Goal: Task Accomplishment & Management: Manage account settings

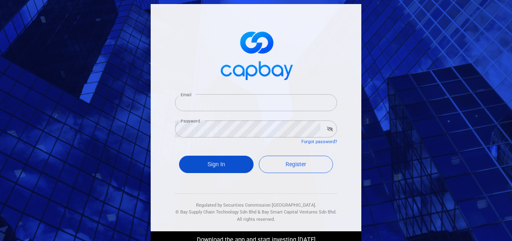
type input "[EMAIL_ADDRESS][DOMAIN_NAME]"
click at [187, 166] on button "Sign In" at bounding box center [216, 164] width 75 height 17
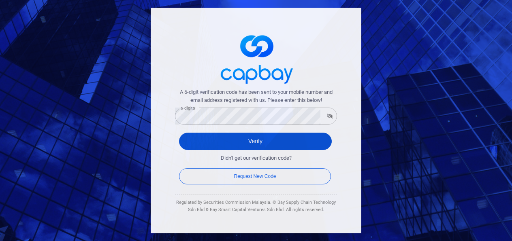
click at [195, 141] on button "Verify" at bounding box center [255, 141] width 153 height 17
click at [192, 143] on button "Verify" at bounding box center [255, 141] width 153 height 17
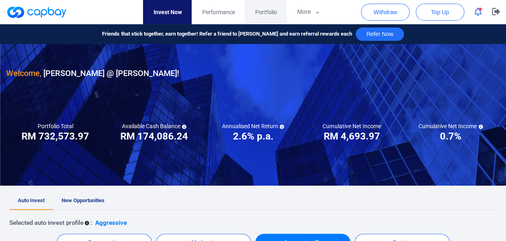
click at [264, 13] on span "Portfolio" at bounding box center [266, 12] width 22 height 9
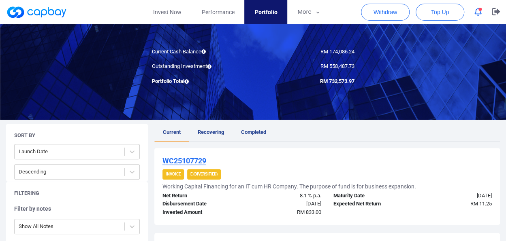
scroll to position [65, 0]
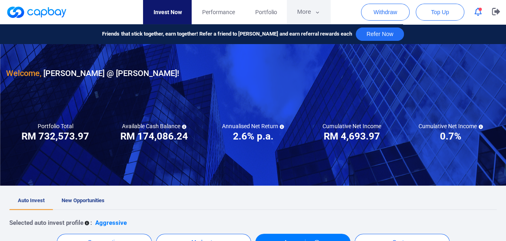
click at [317, 11] on icon "button" at bounding box center [317, 12] width 6 height 7
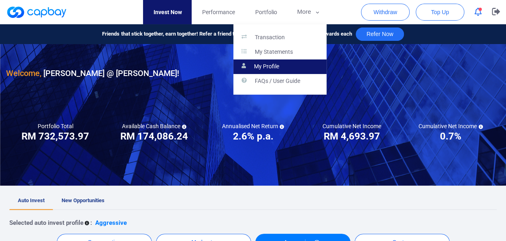
click at [270, 66] on p "My Profile" at bounding box center [266, 66] width 25 height 7
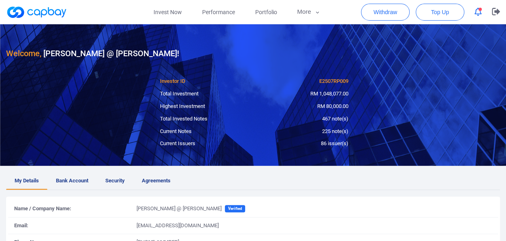
click at [216, 214] on div "Name / Company Name: Jung Siu Kuan @ Florence Verified" at bounding box center [253, 211] width 490 height 13
click at [225, 210] on span "Verified" at bounding box center [235, 208] width 20 height 7
click at [315, 12] on icon "button" at bounding box center [317, 12] width 6 height 7
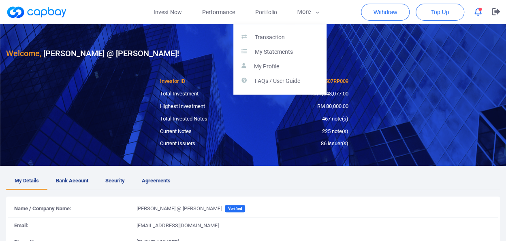
click at [380, 48] on button "button" at bounding box center [253, 120] width 506 height 241
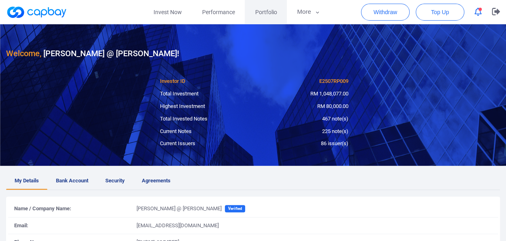
click at [262, 16] on span "Portfolio" at bounding box center [266, 12] width 22 height 9
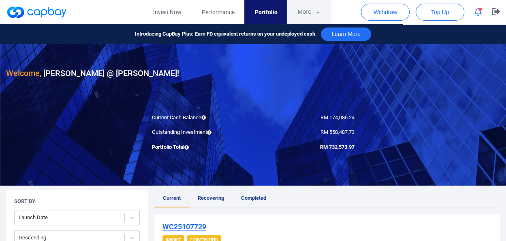
click at [316, 13] on icon "button" at bounding box center [318, 12] width 6 height 7
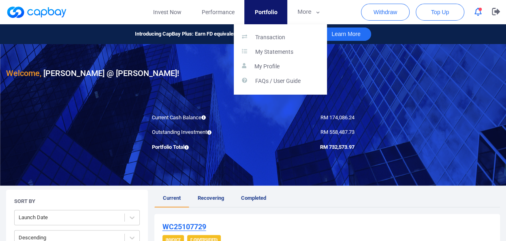
click at [380, 88] on button "button" at bounding box center [253, 120] width 506 height 241
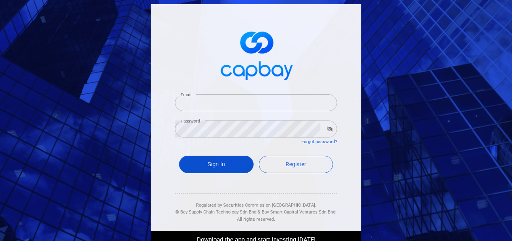
type input "[EMAIL_ADDRESS][DOMAIN_NAME]"
click at [199, 166] on button "Sign In" at bounding box center [216, 164] width 75 height 17
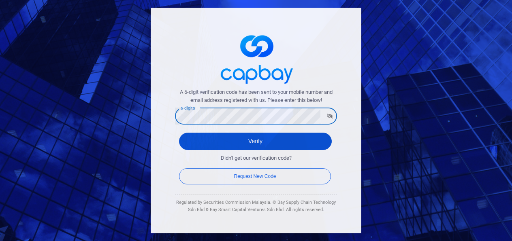
click at [205, 145] on button "Verify" at bounding box center [255, 141] width 153 height 17
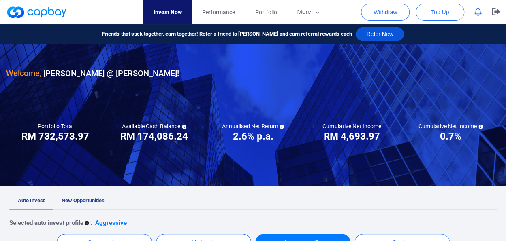
click at [375, 35] on button "Refer Now" at bounding box center [379, 34] width 48 height 13
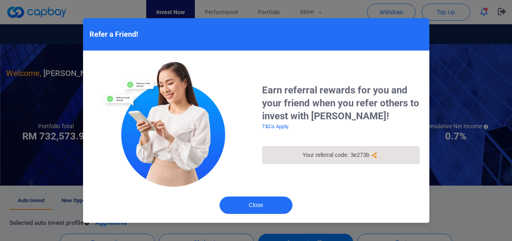
click at [374, 155] on icon "button" at bounding box center [374, 156] width 5 height 6
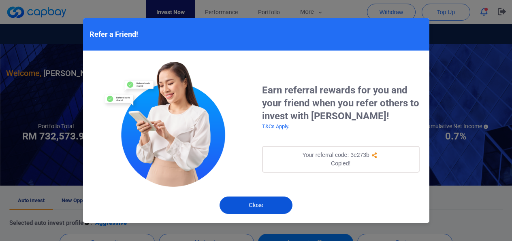
click at [243, 206] on button "Close" at bounding box center [255, 205] width 73 height 17
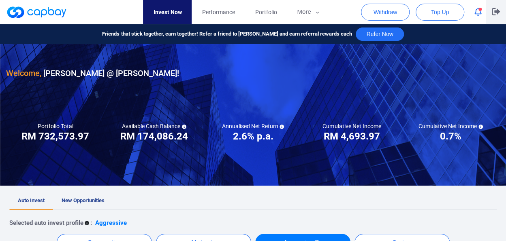
click at [495, 14] on icon "button" at bounding box center [496, 12] width 8 height 8
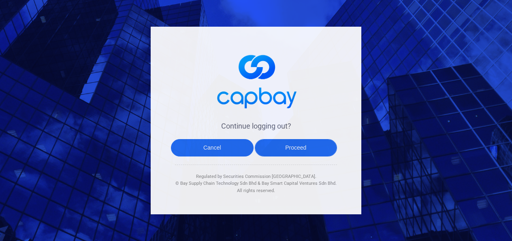
click at [283, 151] on button "Proceed" at bounding box center [296, 147] width 83 height 17
